Goal: Information Seeking & Learning: Compare options

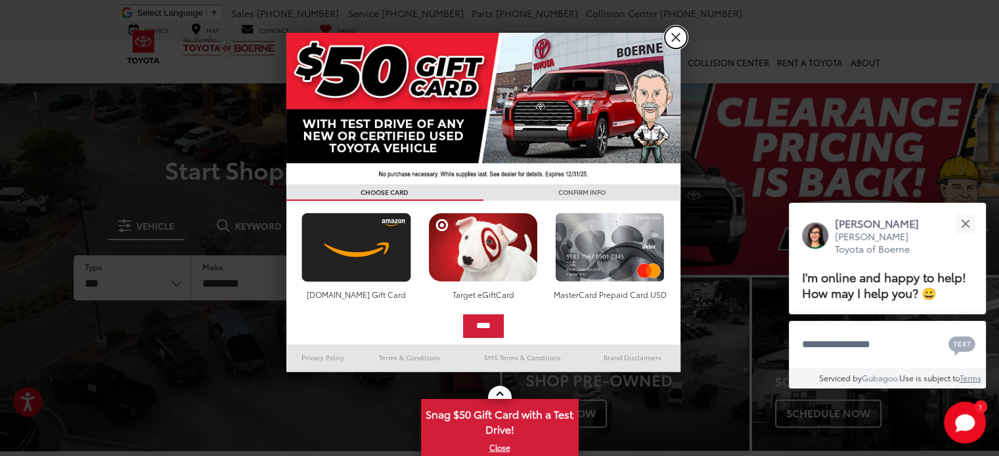
click at [677, 36] on link "X" at bounding box center [676, 37] width 22 height 22
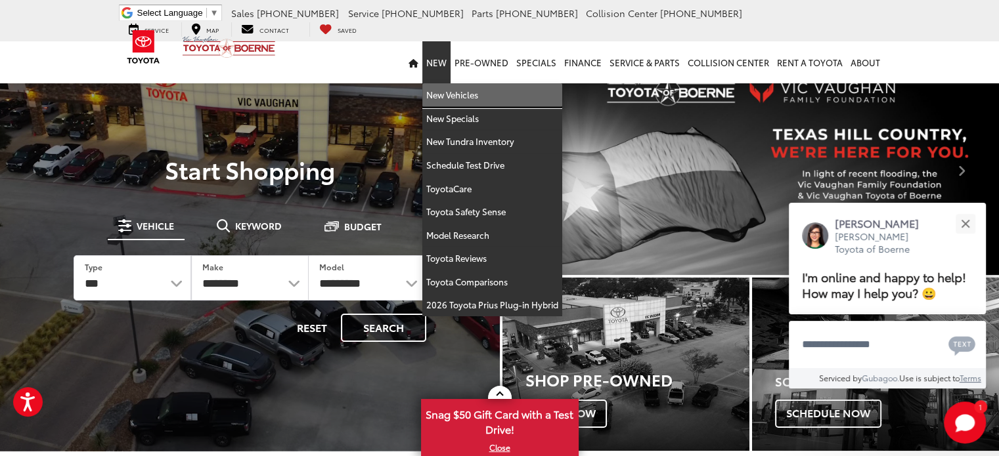
click at [455, 95] on link "New Vehicles" at bounding box center [492, 95] width 140 height 24
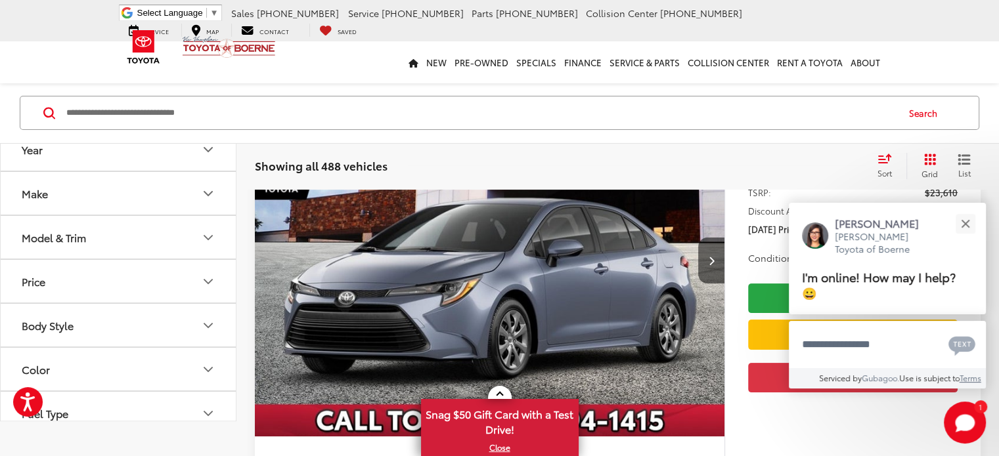
scroll to position [68, 0]
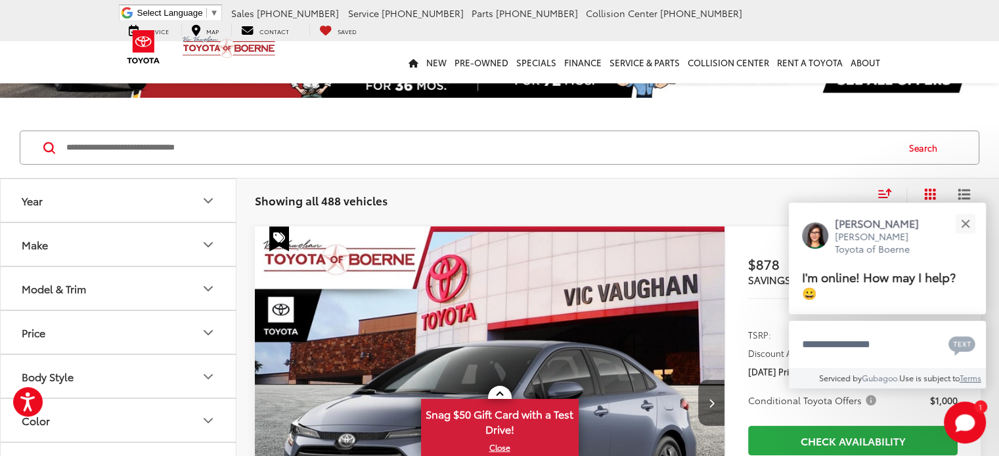
click at [208, 284] on icon "Model & Trim" at bounding box center [208, 289] width 16 height 16
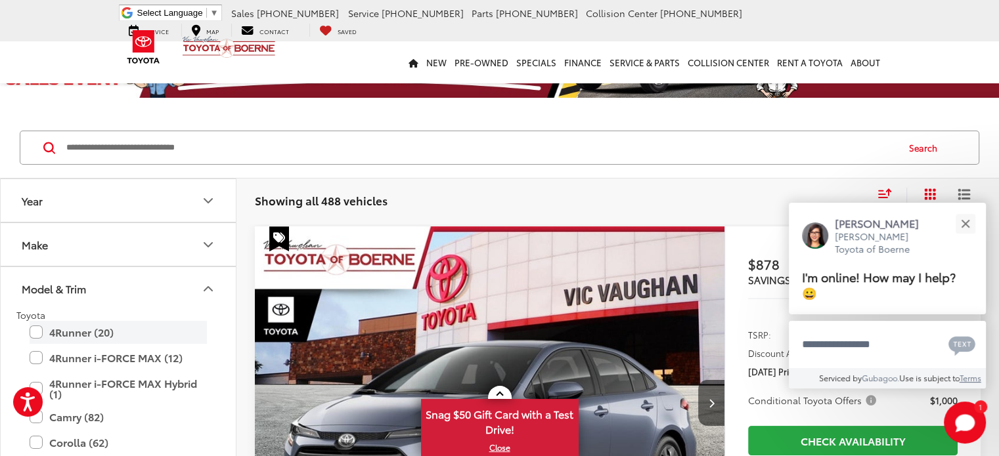
click at [35, 328] on label "4Runner (20)" at bounding box center [118, 332] width 177 height 23
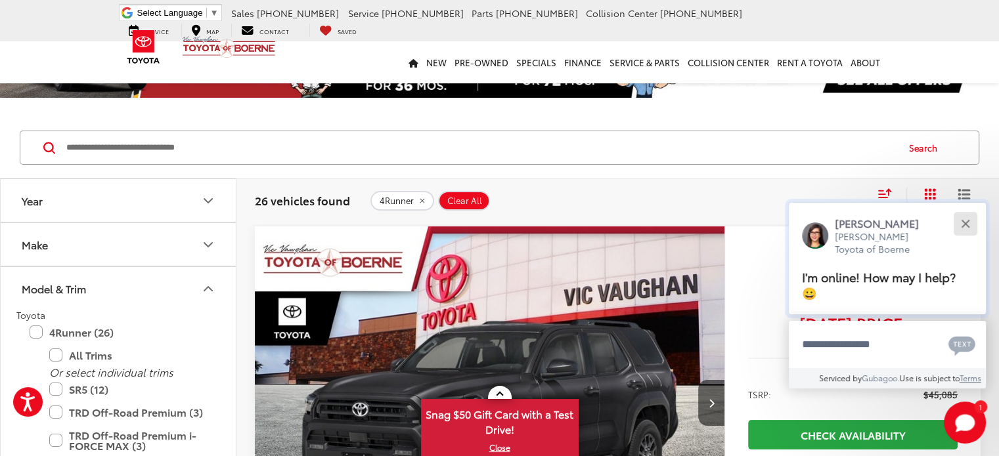
click at [963, 227] on button "Close" at bounding box center [965, 224] width 28 height 28
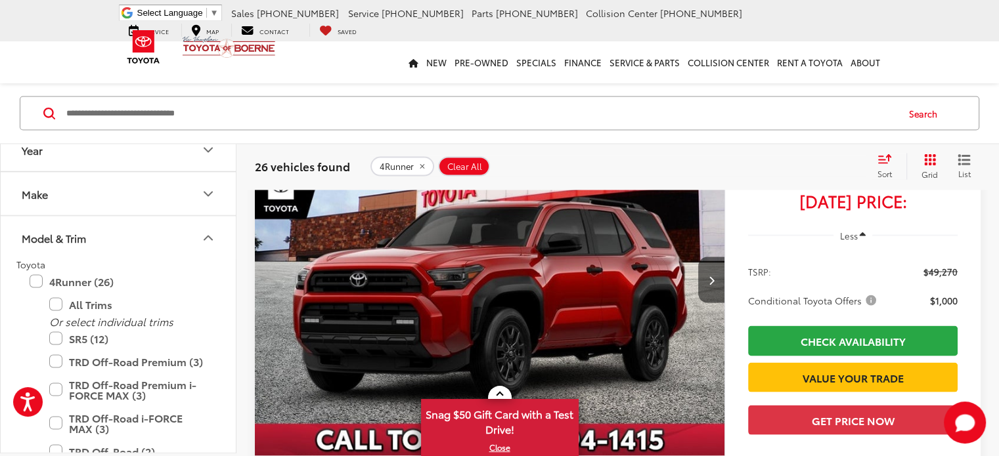
scroll to position [2573, 0]
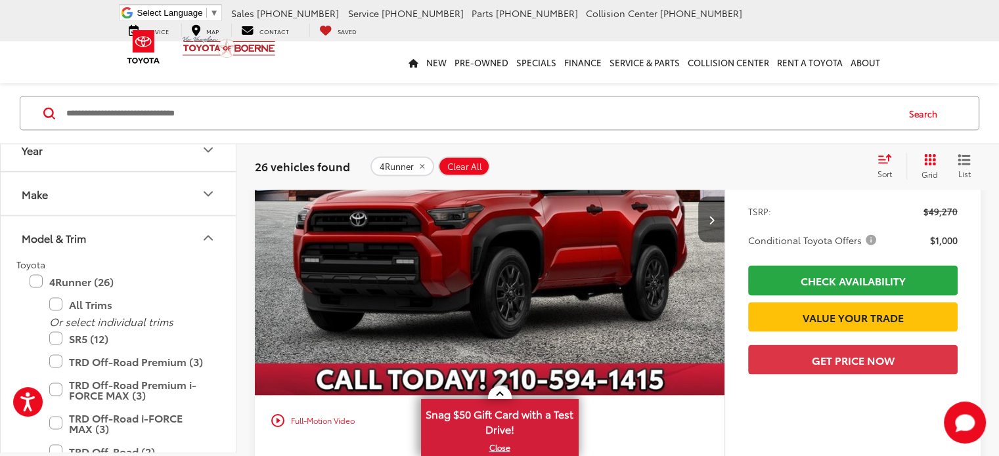
scroll to position [2633, 0]
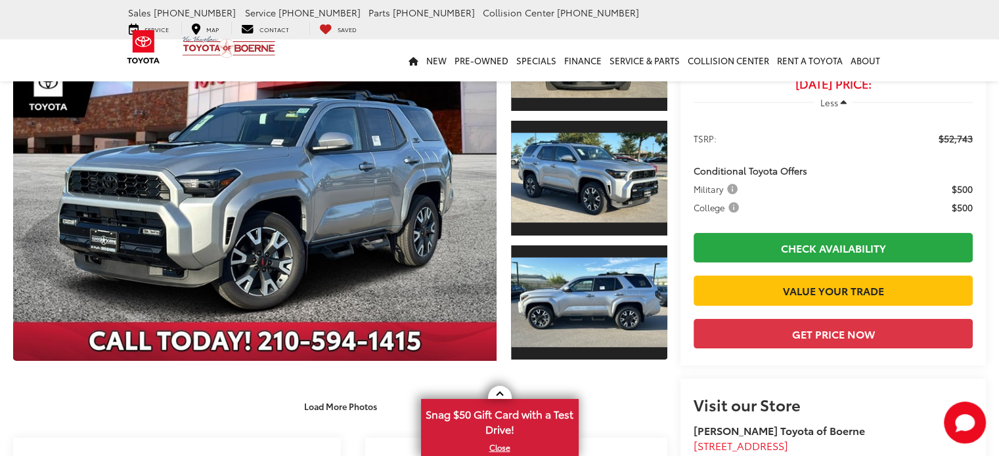
click at [368, 362] on div at bounding box center [337, 181] width 661 height 373
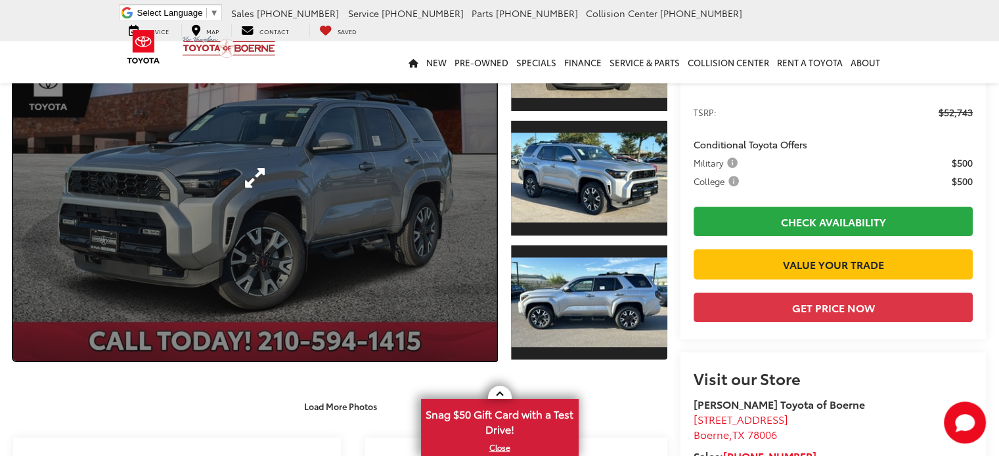
click at [355, 290] on link "Expand Photo 0" at bounding box center [254, 178] width 483 height 367
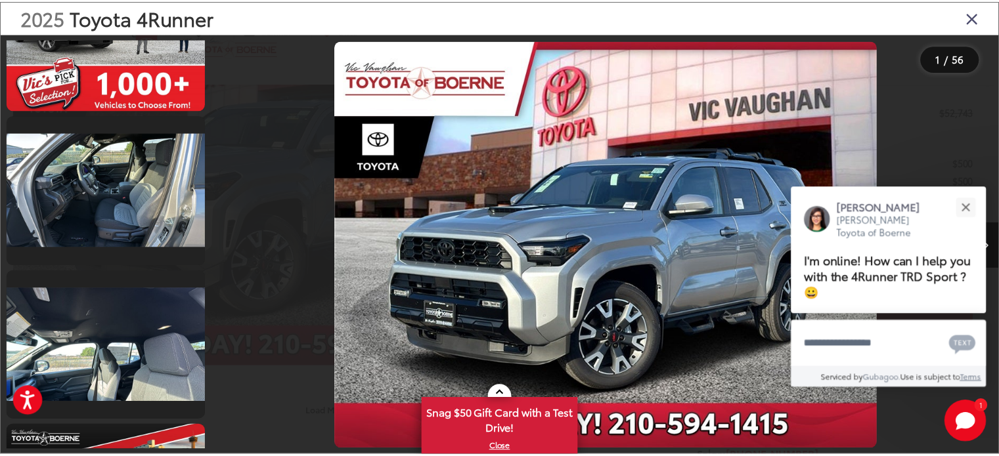
scroll to position [2573, 0]
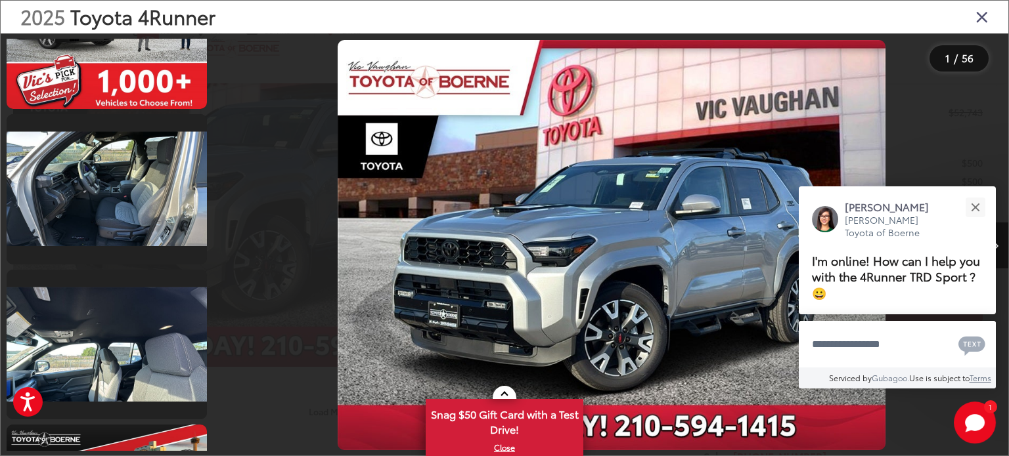
click at [983, 12] on icon "Close gallery" at bounding box center [981, 16] width 13 height 17
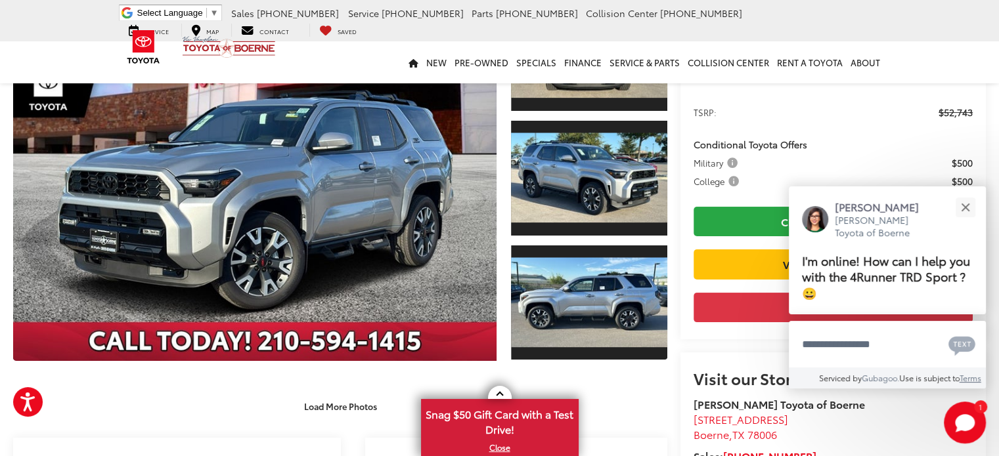
scroll to position [0, 0]
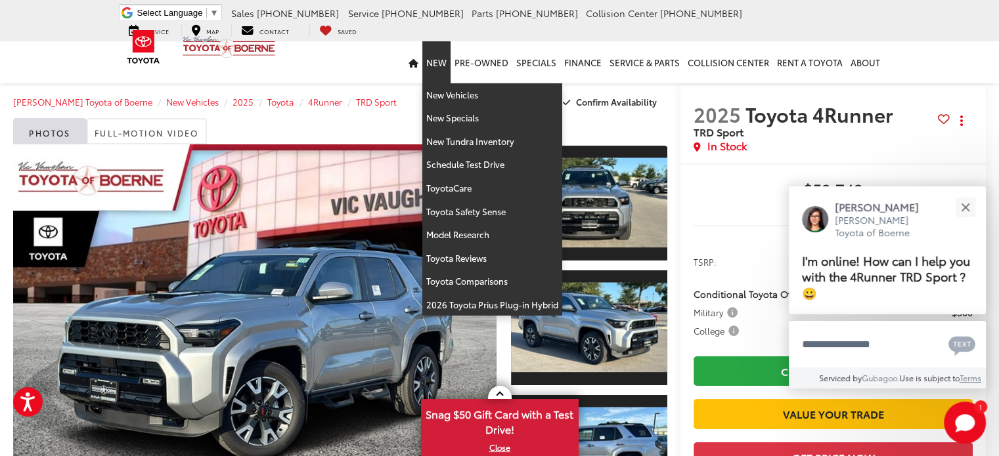
click at [434, 68] on link "New" at bounding box center [436, 62] width 28 height 42
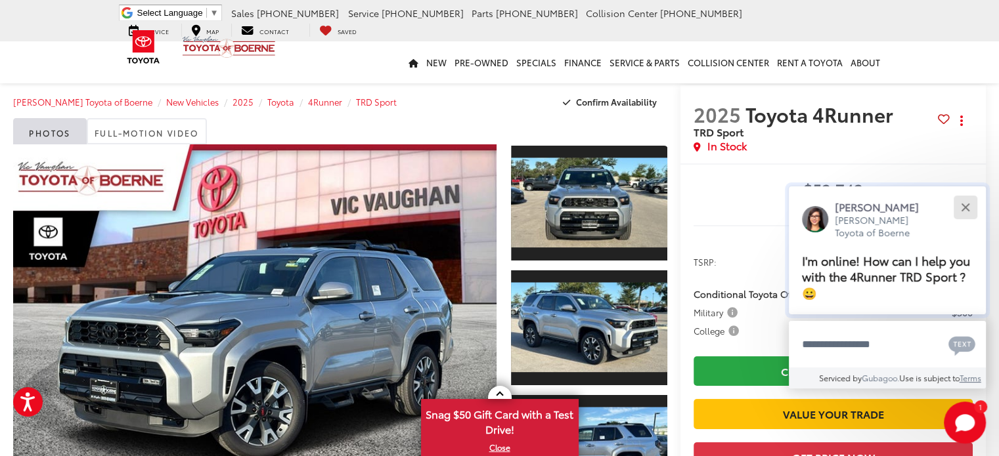
click at [964, 208] on div "Close" at bounding box center [965, 207] width 9 height 9
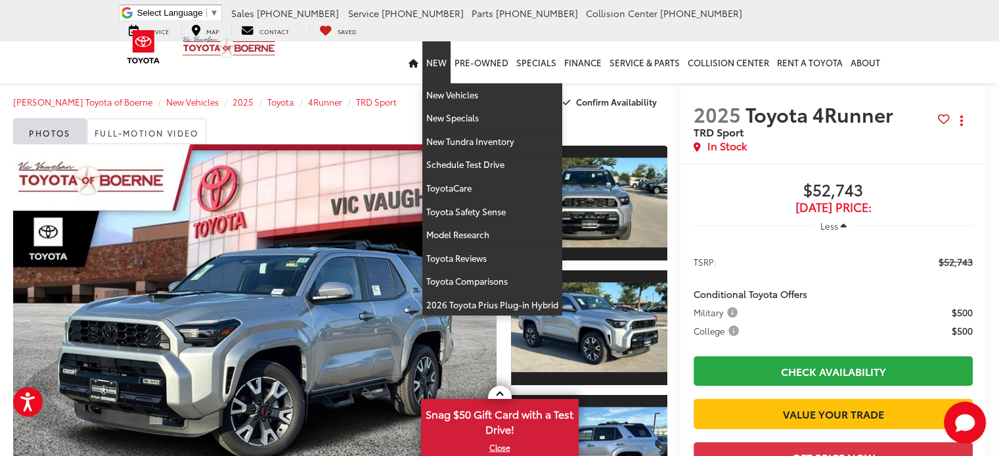
click at [445, 73] on link "New" at bounding box center [436, 62] width 28 height 42
click at [446, 91] on link "New Vehicles" at bounding box center [492, 95] width 140 height 24
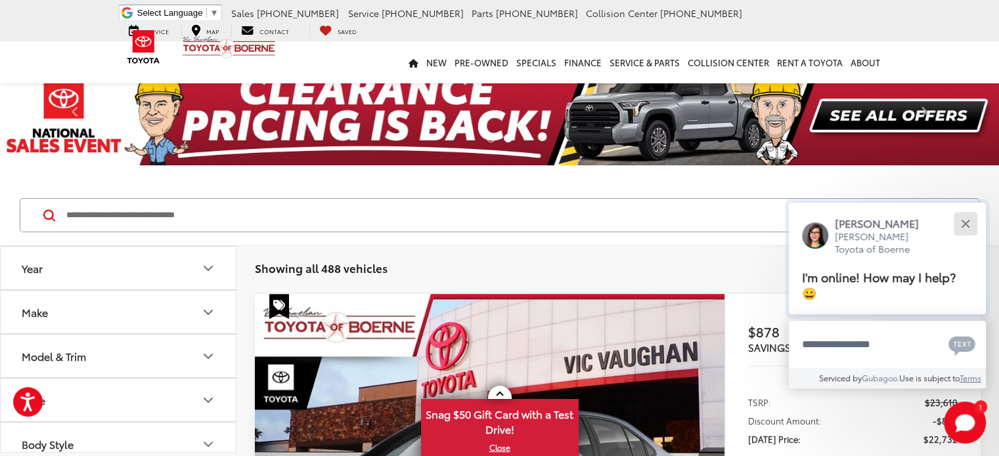
click at [967, 221] on div "Close" at bounding box center [965, 223] width 9 height 9
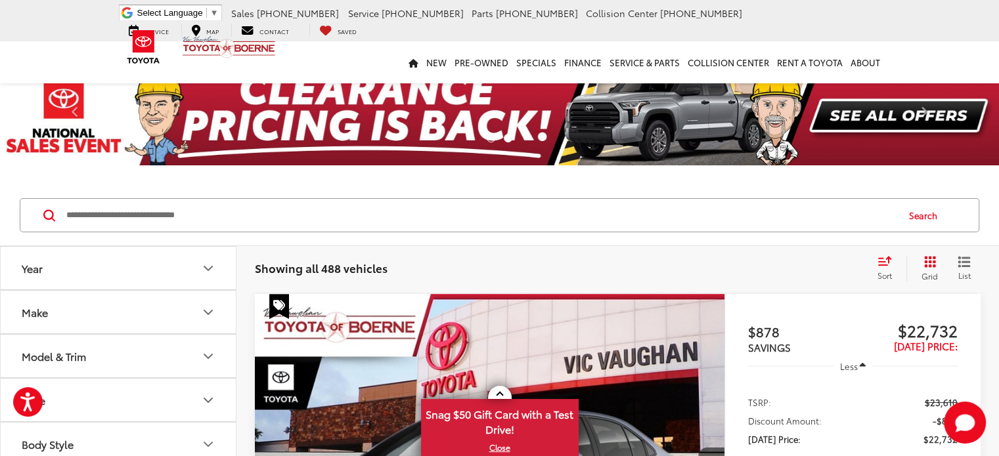
click at [211, 349] on icon "Model & Trim" at bounding box center [208, 357] width 16 height 16
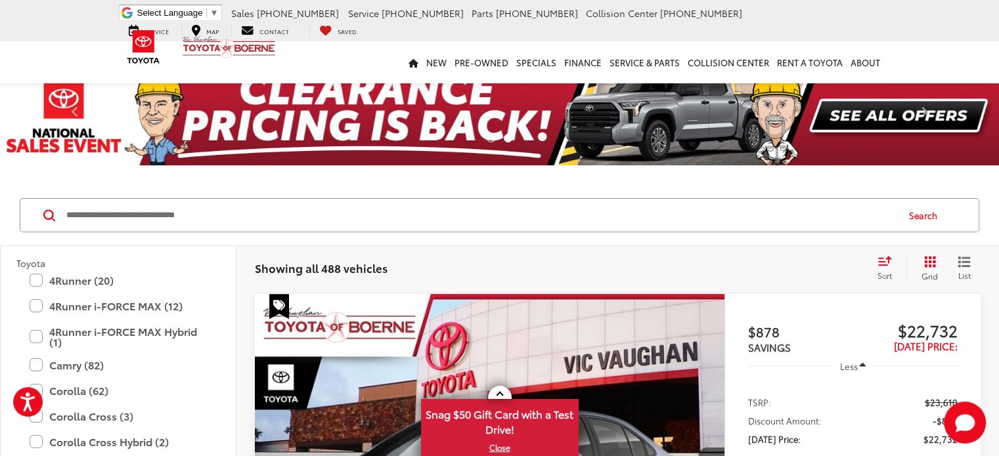
scroll to position [121, 0]
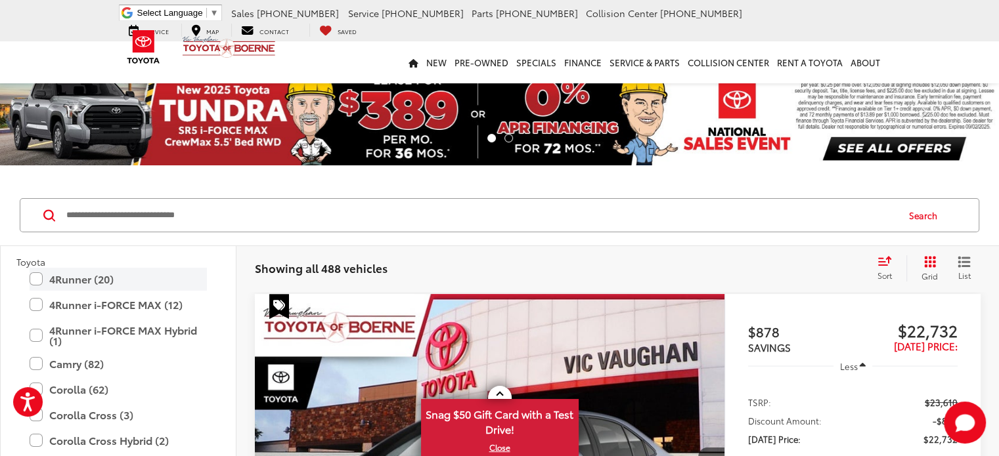
click at [37, 282] on label "4Runner (20)" at bounding box center [118, 279] width 177 height 23
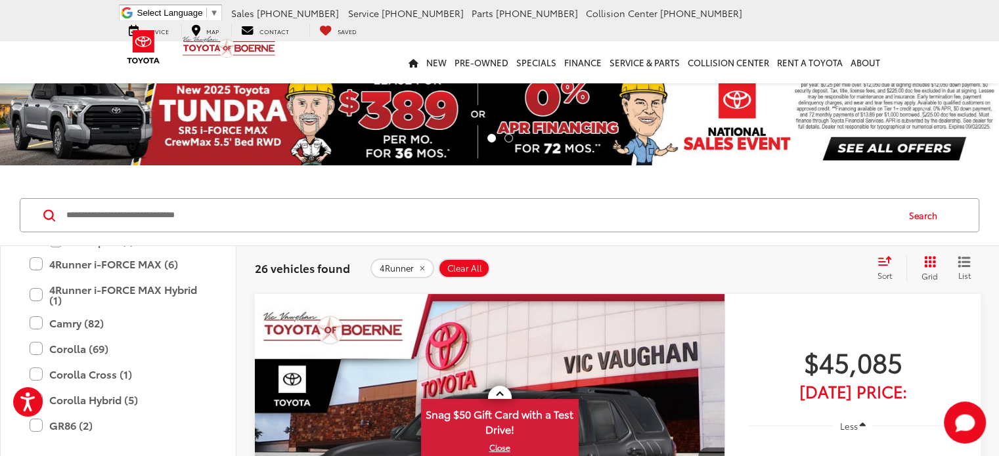
scroll to position [333, 0]
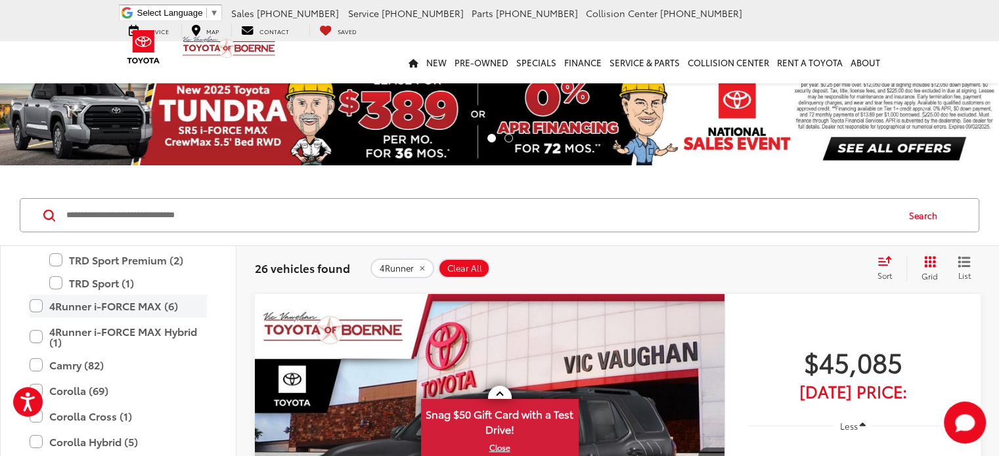
click at [37, 303] on label "4Runner i-FORCE MAX (6)" at bounding box center [118, 306] width 177 height 23
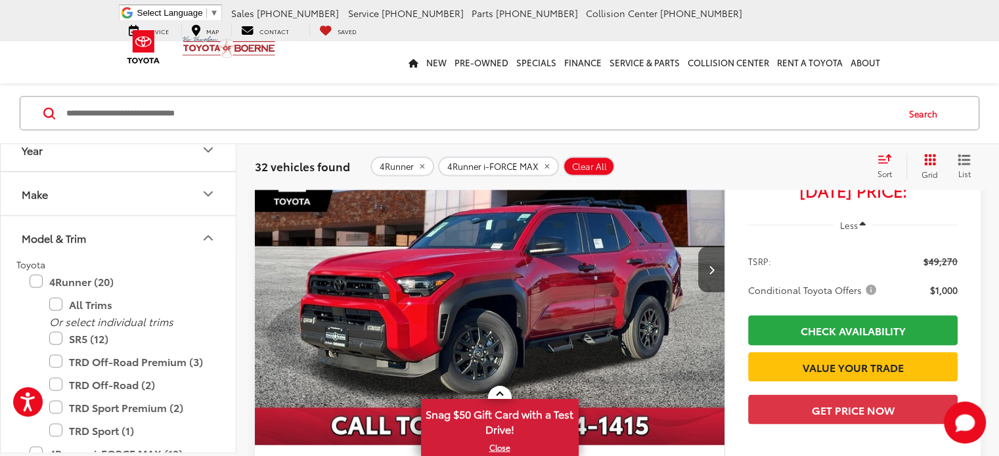
scroll to position [2584, 0]
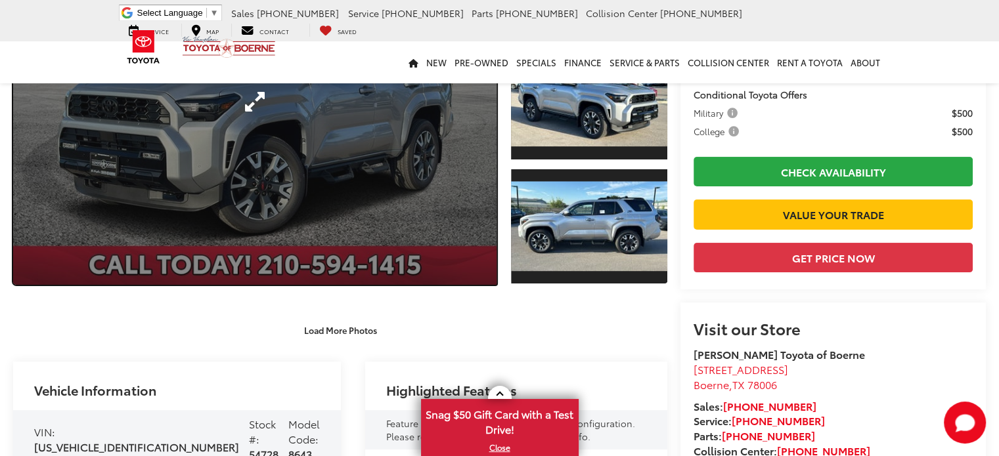
click at [410, 242] on link "Expand Photo 0" at bounding box center [254, 102] width 483 height 367
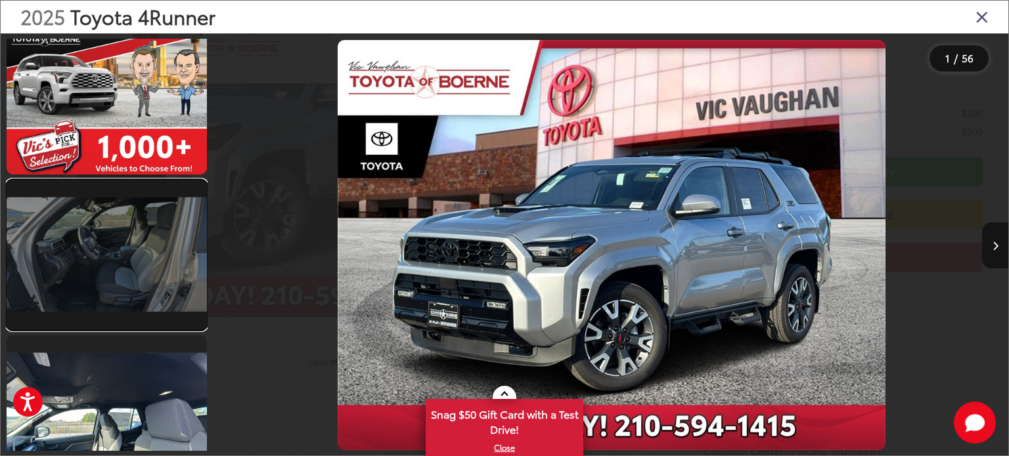
click at [150, 262] on link at bounding box center [107, 255] width 200 height 150
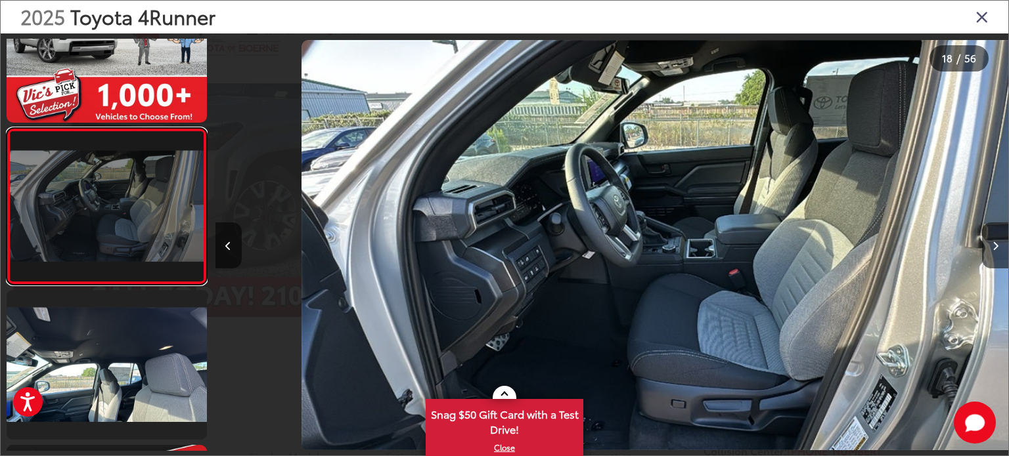
scroll to position [0, 13483]
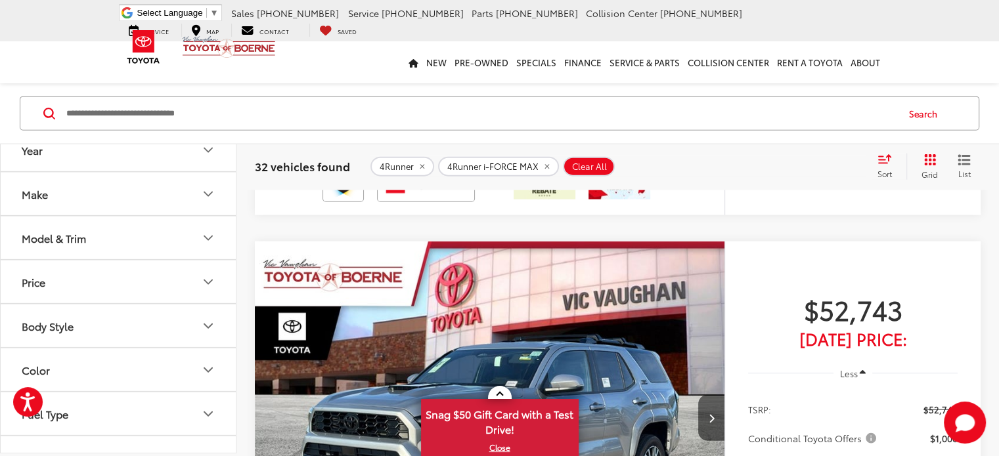
scroll to position [3042, 0]
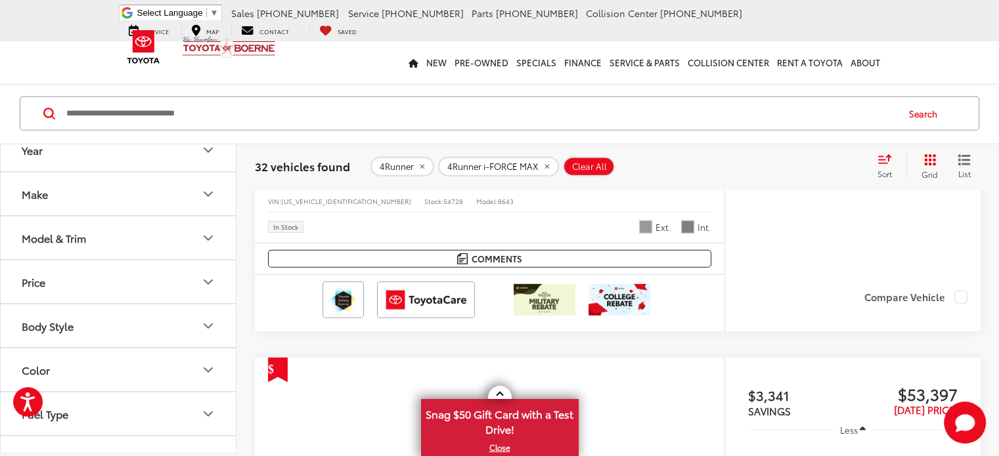
scroll to position [3548, 0]
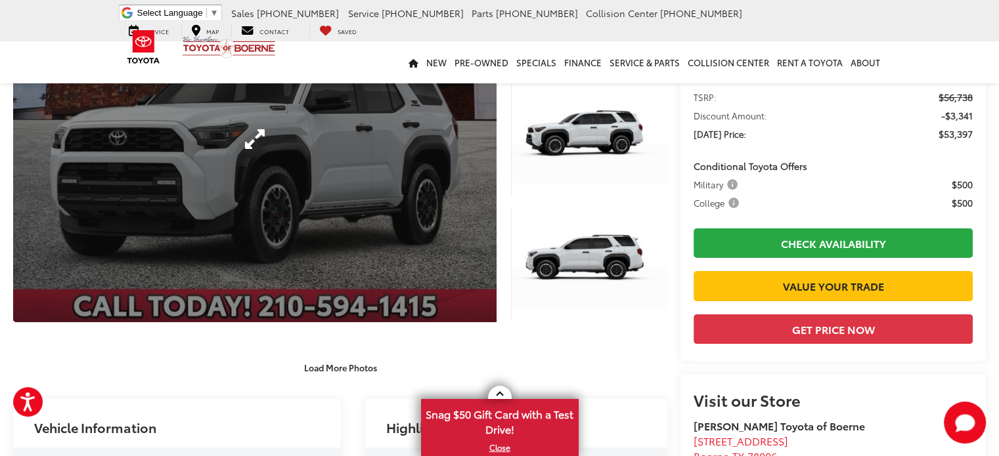
scroll to position [189, 0]
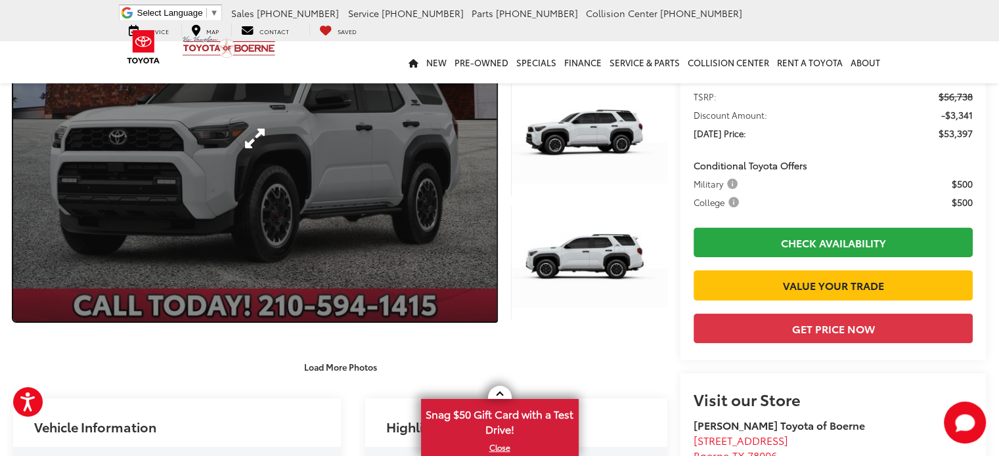
click at [401, 239] on link "Expand Photo 0" at bounding box center [254, 138] width 483 height 367
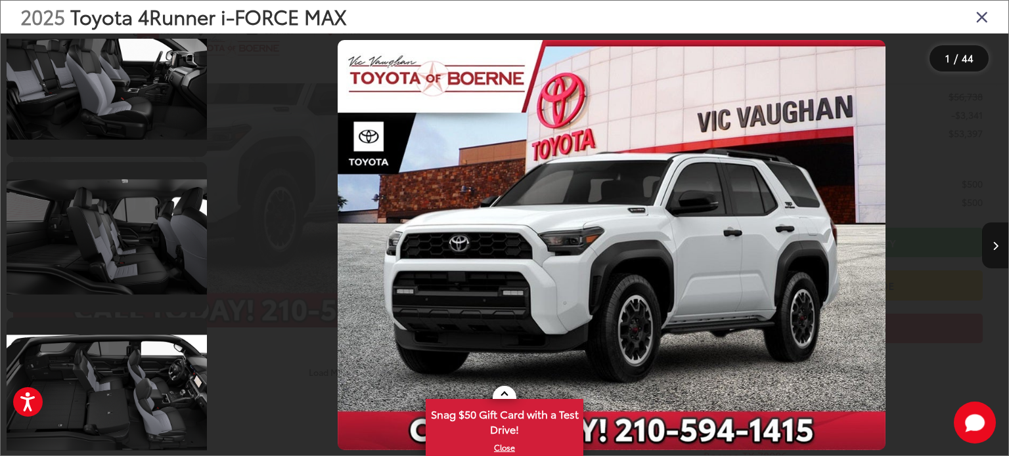
scroll to position [6424, 0]
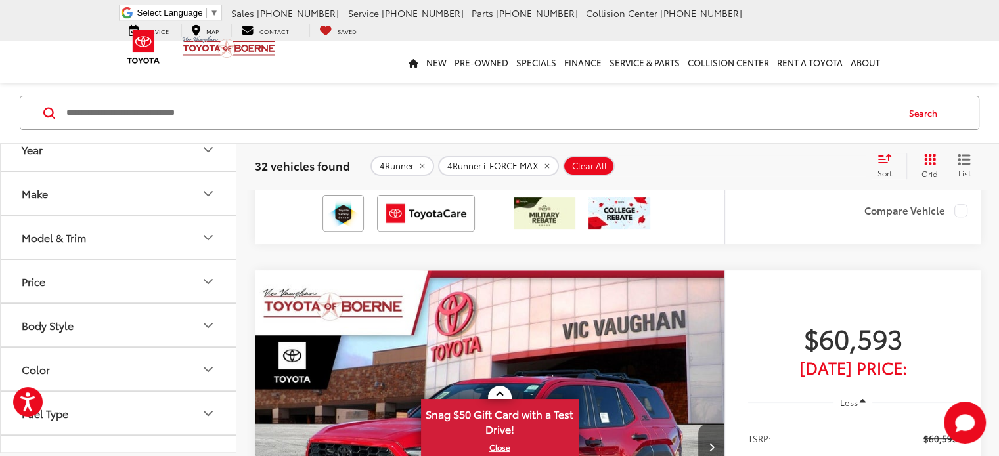
scroll to position [5420, 0]
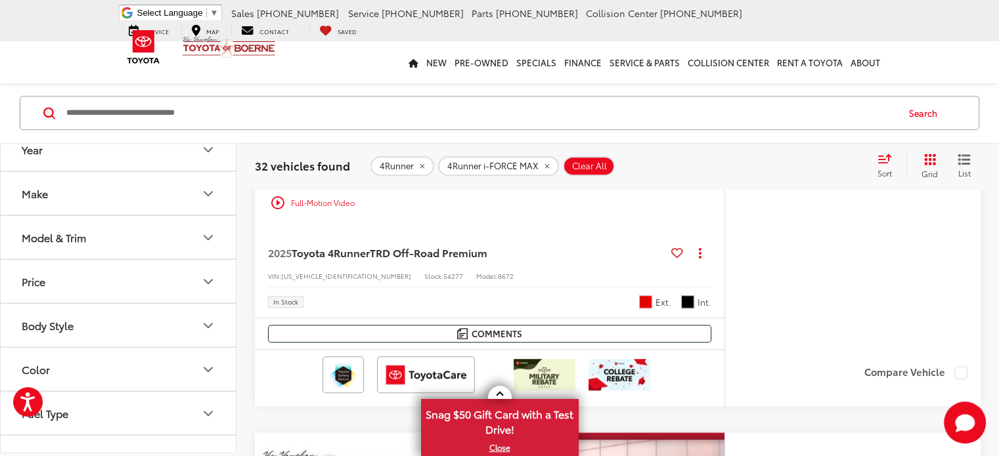
scroll to position [5859, 0]
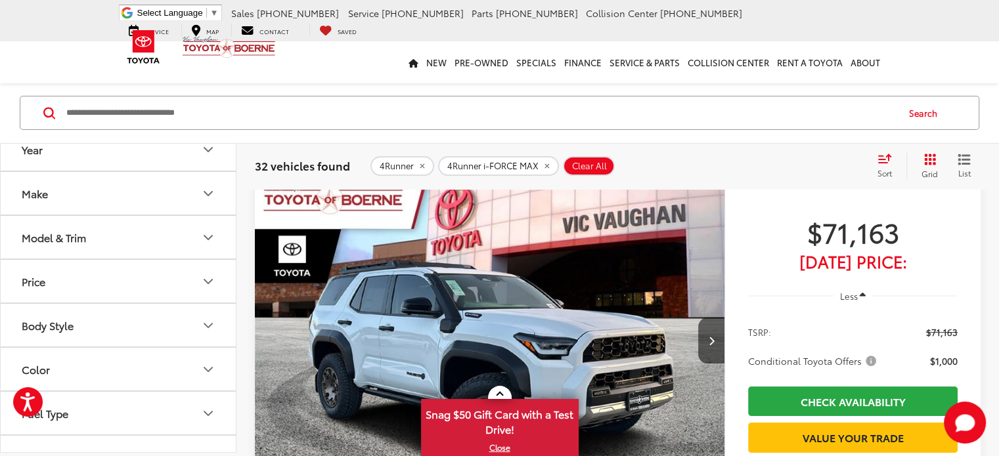
scroll to position [129, 0]
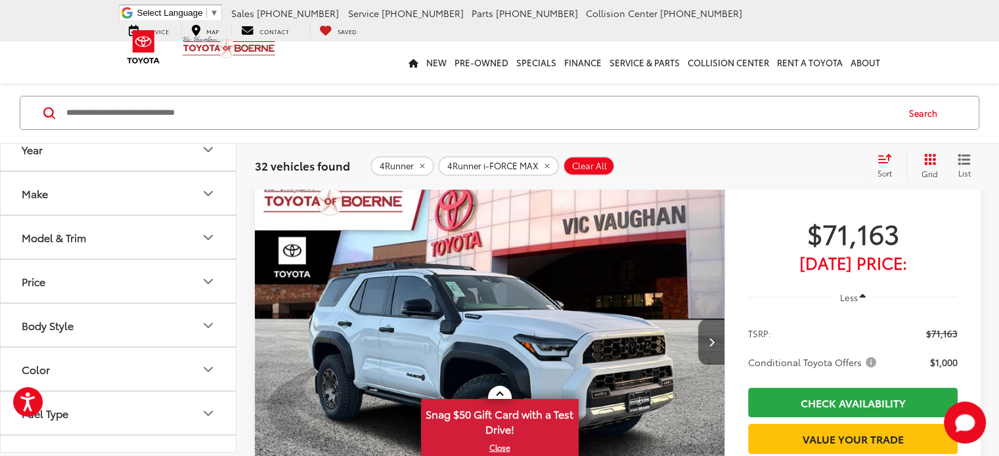
click at [698, 319] on button "Next image" at bounding box center [711, 342] width 26 height 46
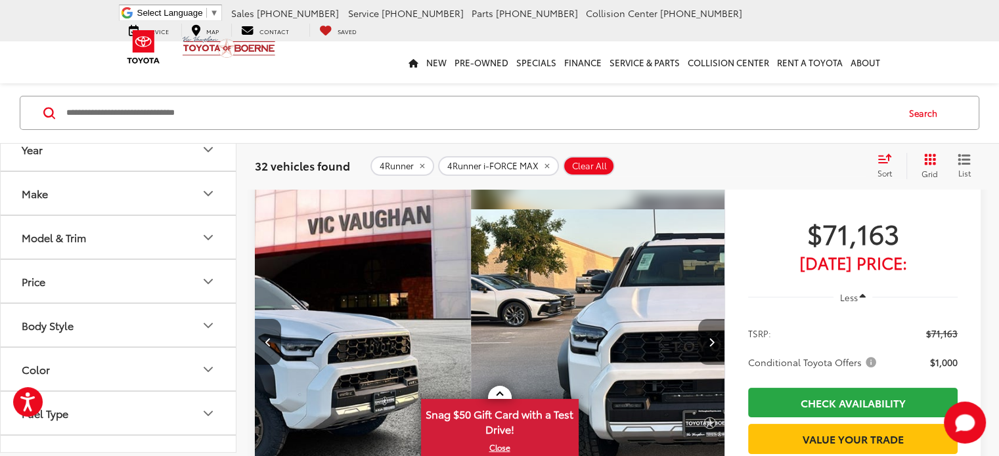
click at [698, 319] on button "Next image" at bounding box center [711, 342] width 26 height 46
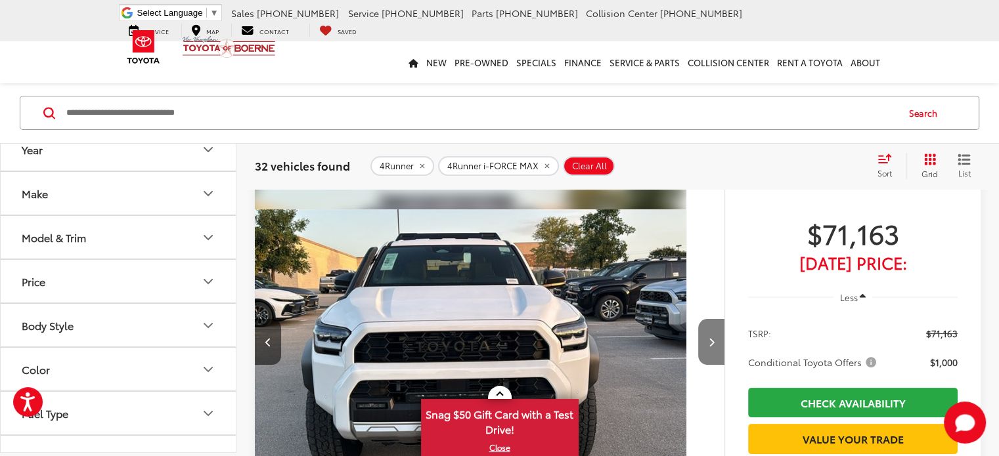
click at [698, 319] on button "Next image" at bounding box center [711, 342] width 26 height 46
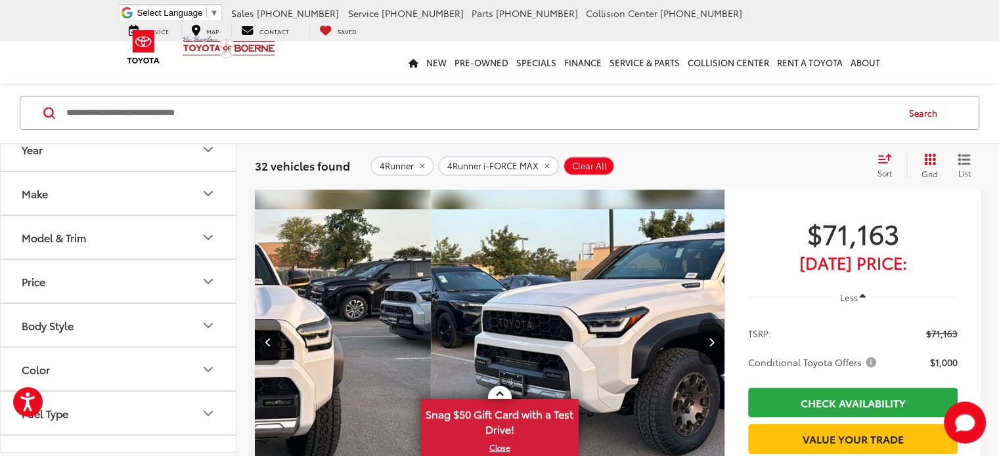
click at [698, 319] on button "Next image" at bounding box center [711, 342] width 26 height 46
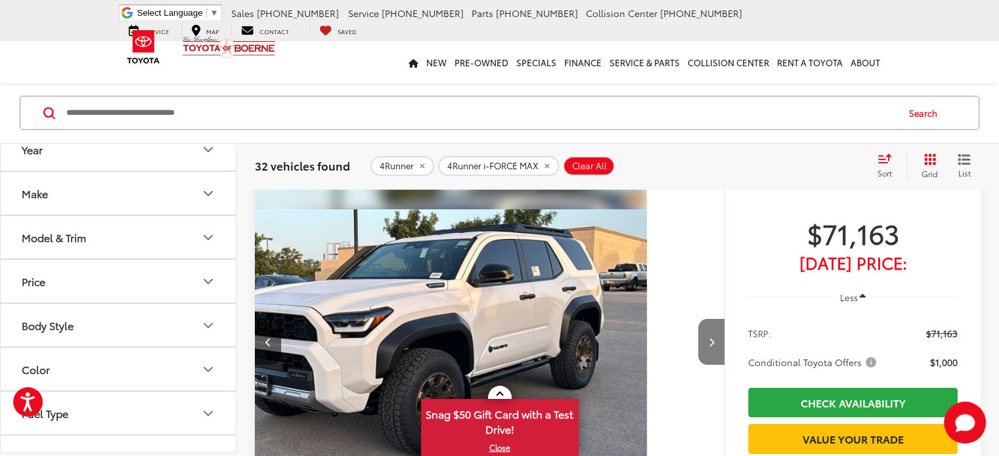
click at [698, 319] on button "Next image" at bounding box center [711, 342] width 26 height 46
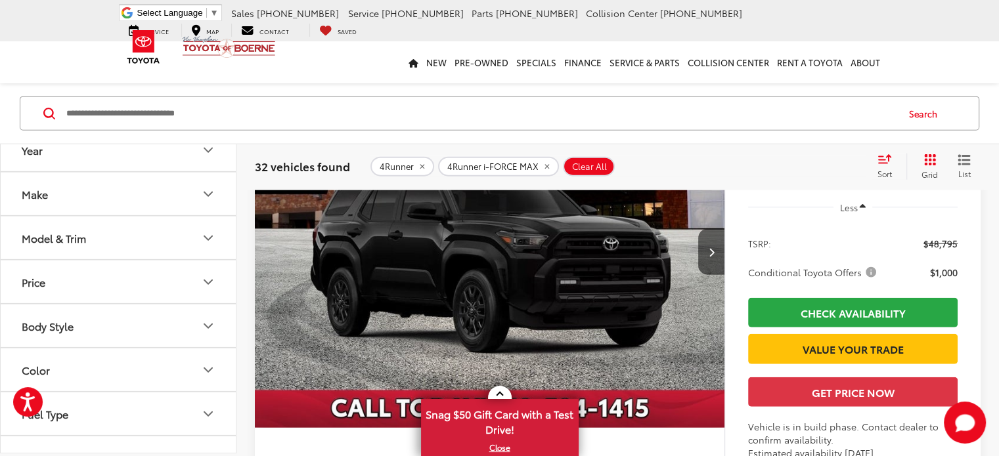
scroll to position [3215, 0]
